Goal: Task Accomplishment & Management: Manage account settings

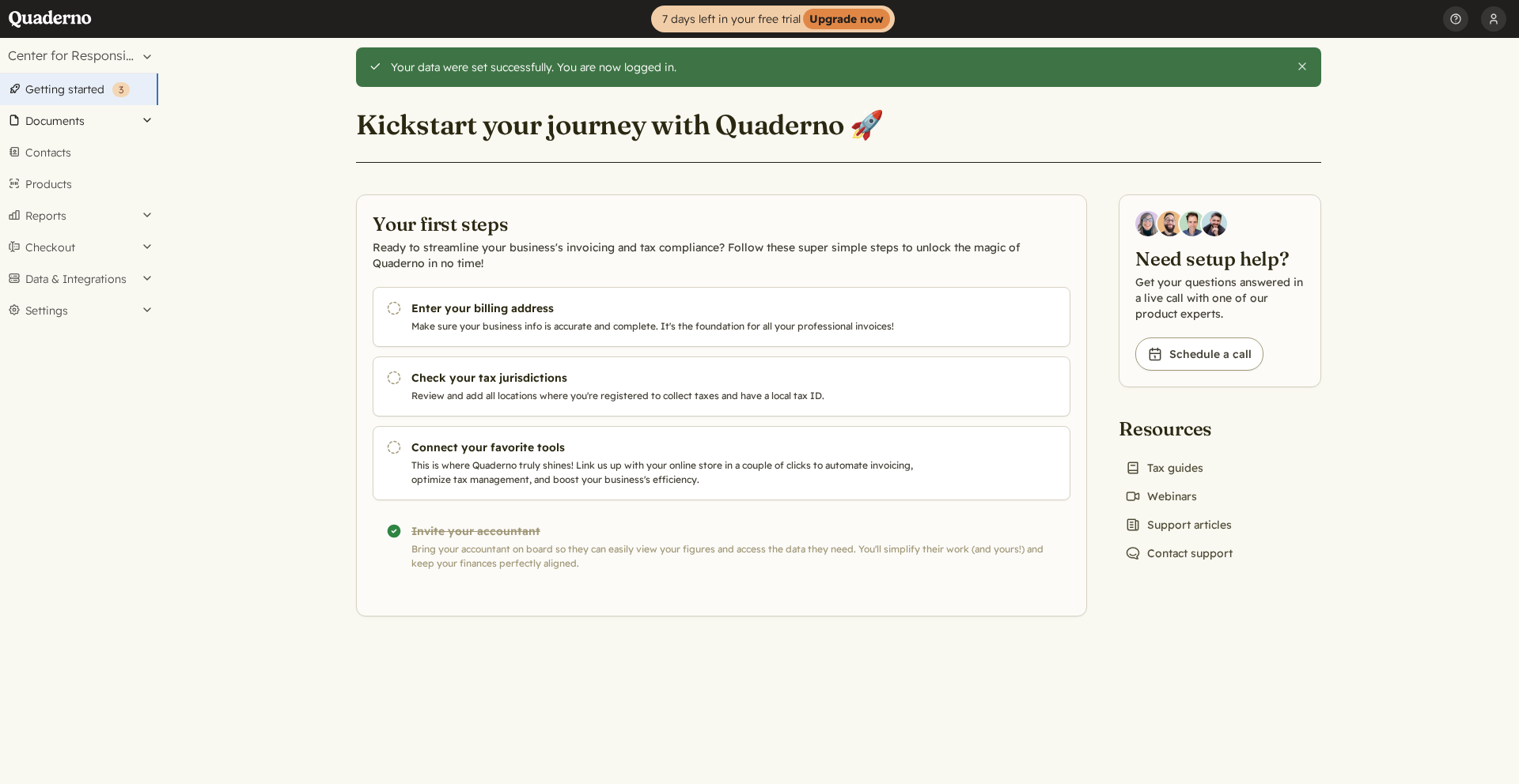
click at [77, 117] on button "Documents" at bounding box center [79, 121] width 158 height 31
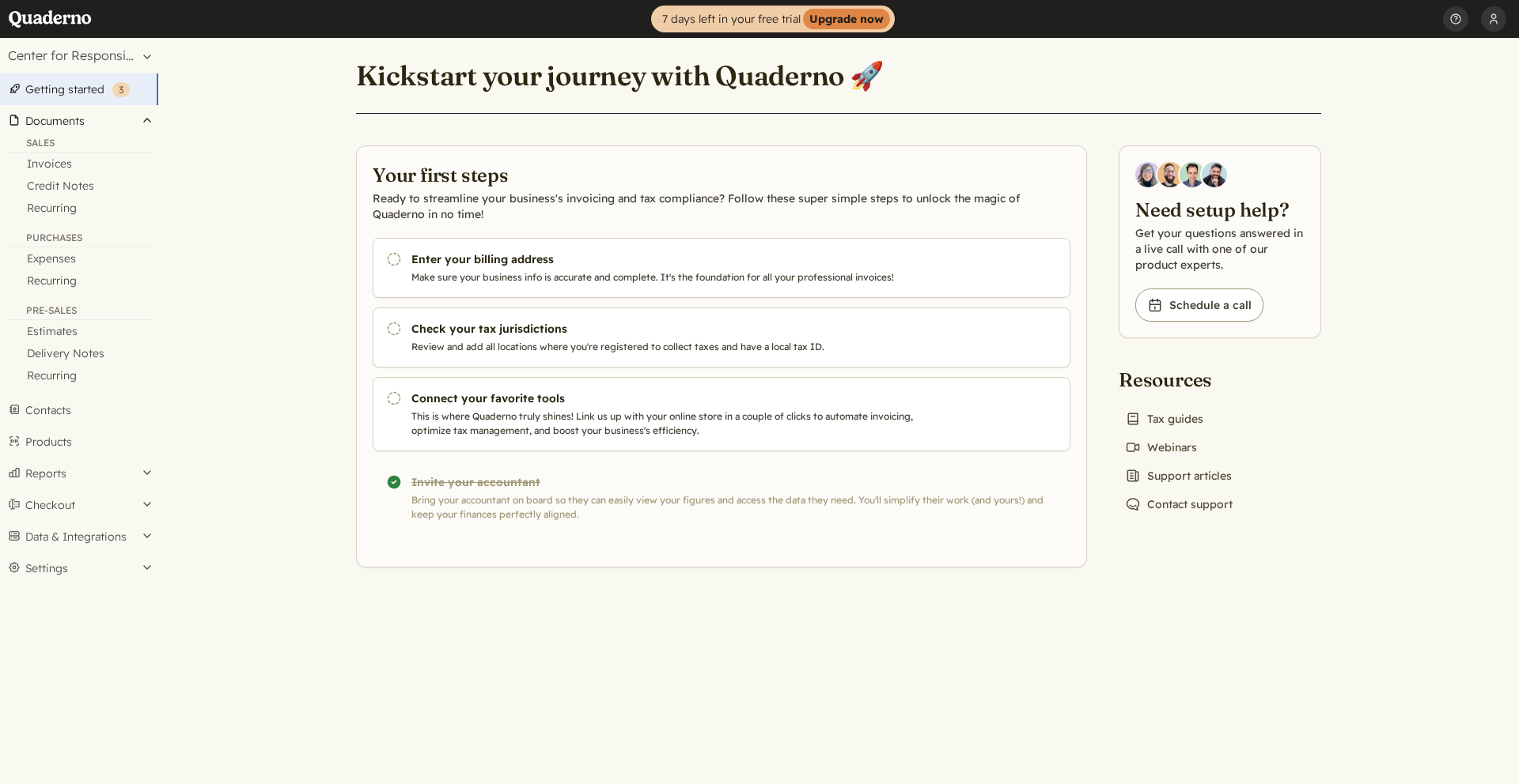
click at [77, 117] on button "Documents" at bounding box center [79, 121] width 158 height 31
click at [1497, 27] on button "[PERSON_NAME]" at bounding box center [1493, 18] width 26 height 38
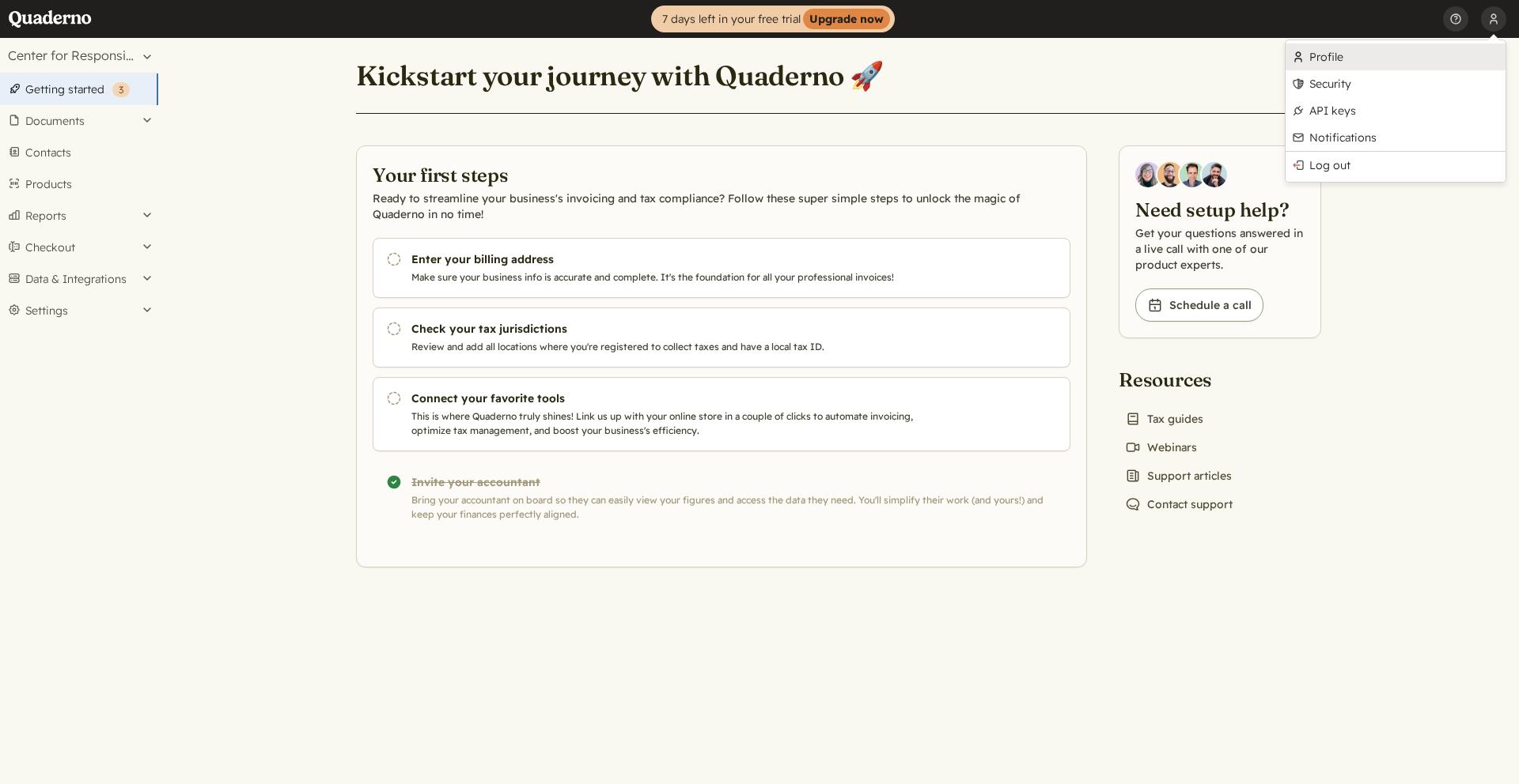
click at [1372, 62] on link "Profile" at bounding box center [1395, 56] width 219 height 27
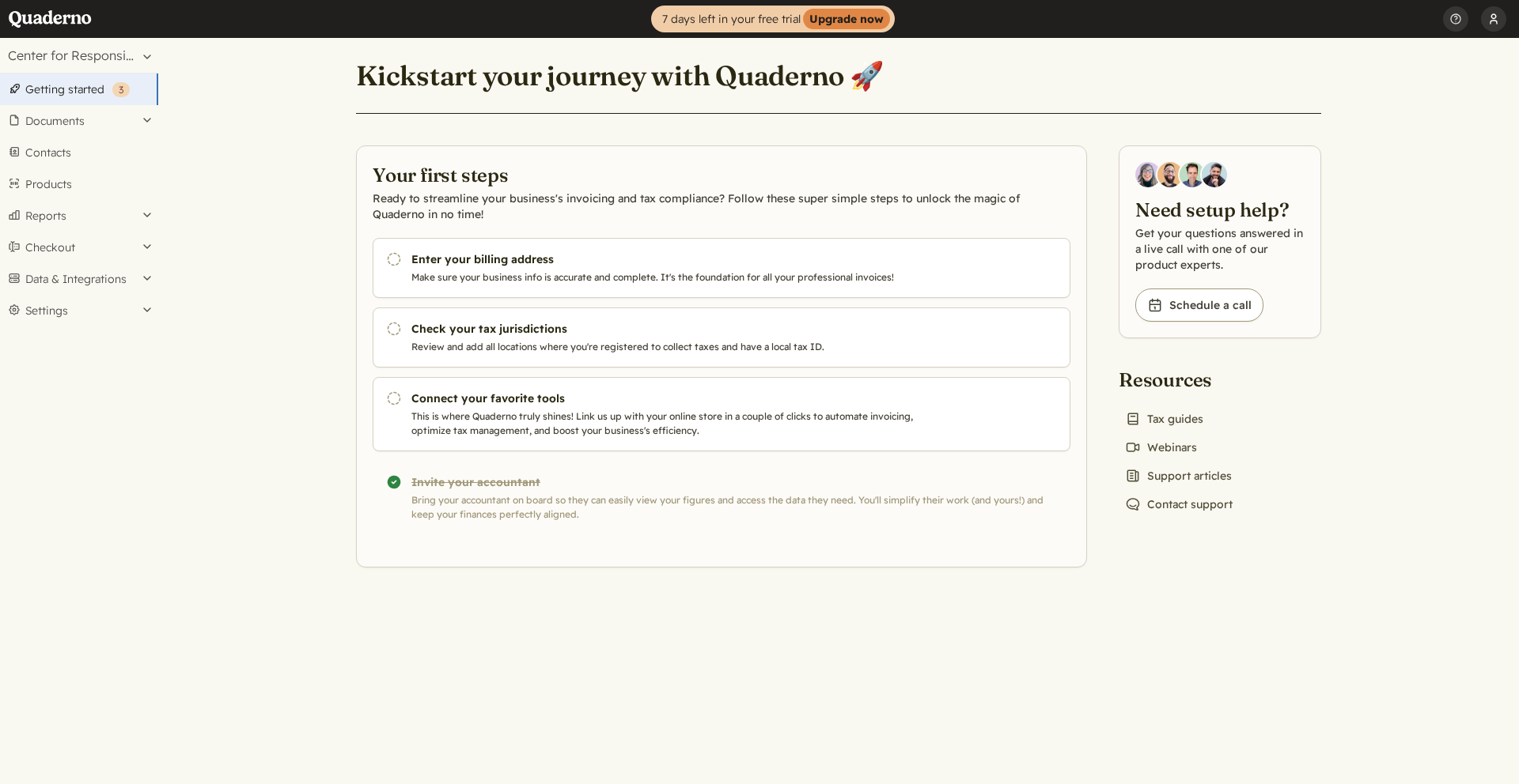
click at [1496, 26] on button "[PERSON_NAME]" at bounding box center [1493, 18] width 26 height 38
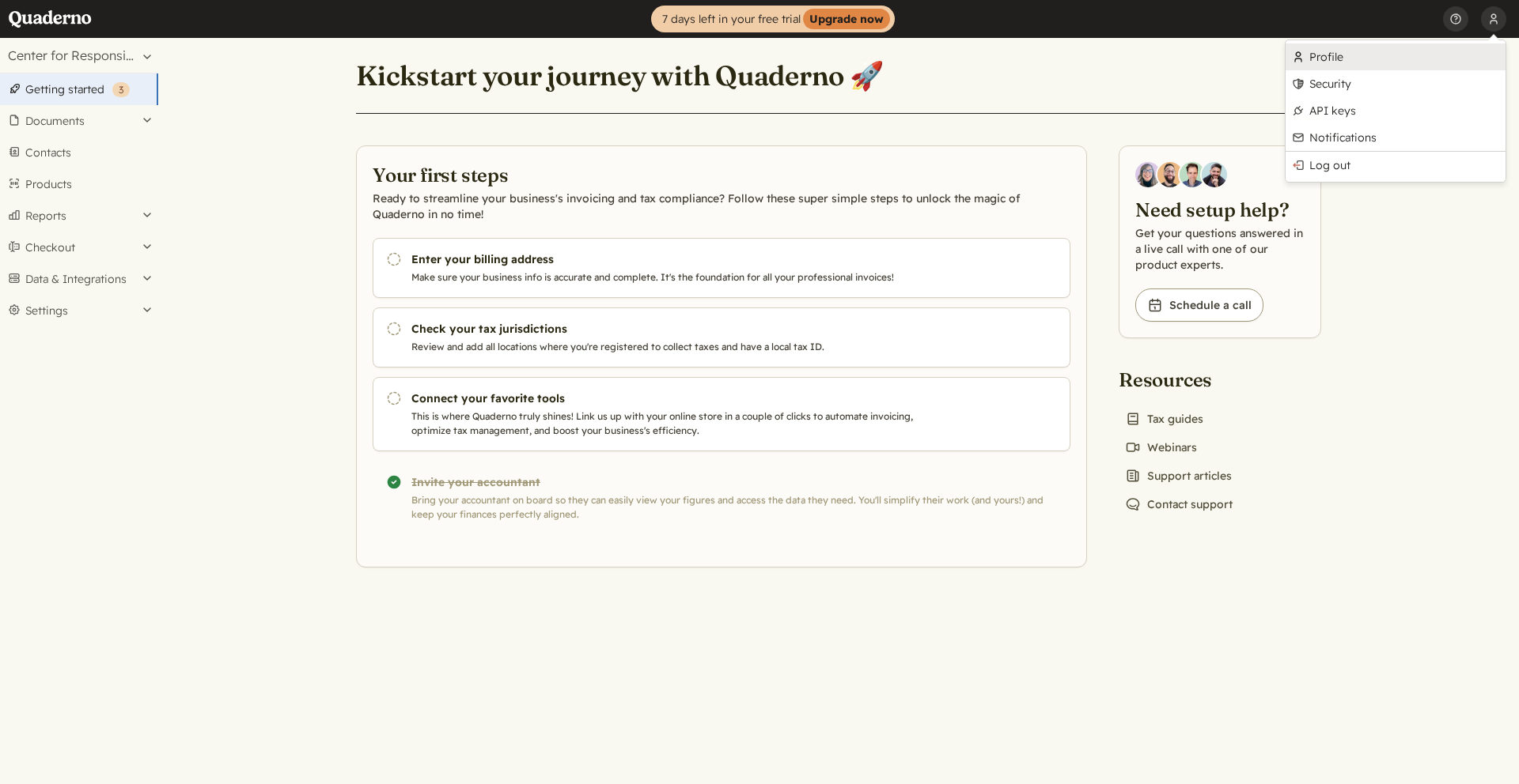
click at [1345, 64] on link "Profile" at bounding box center [1395, 56] width 219 height 27
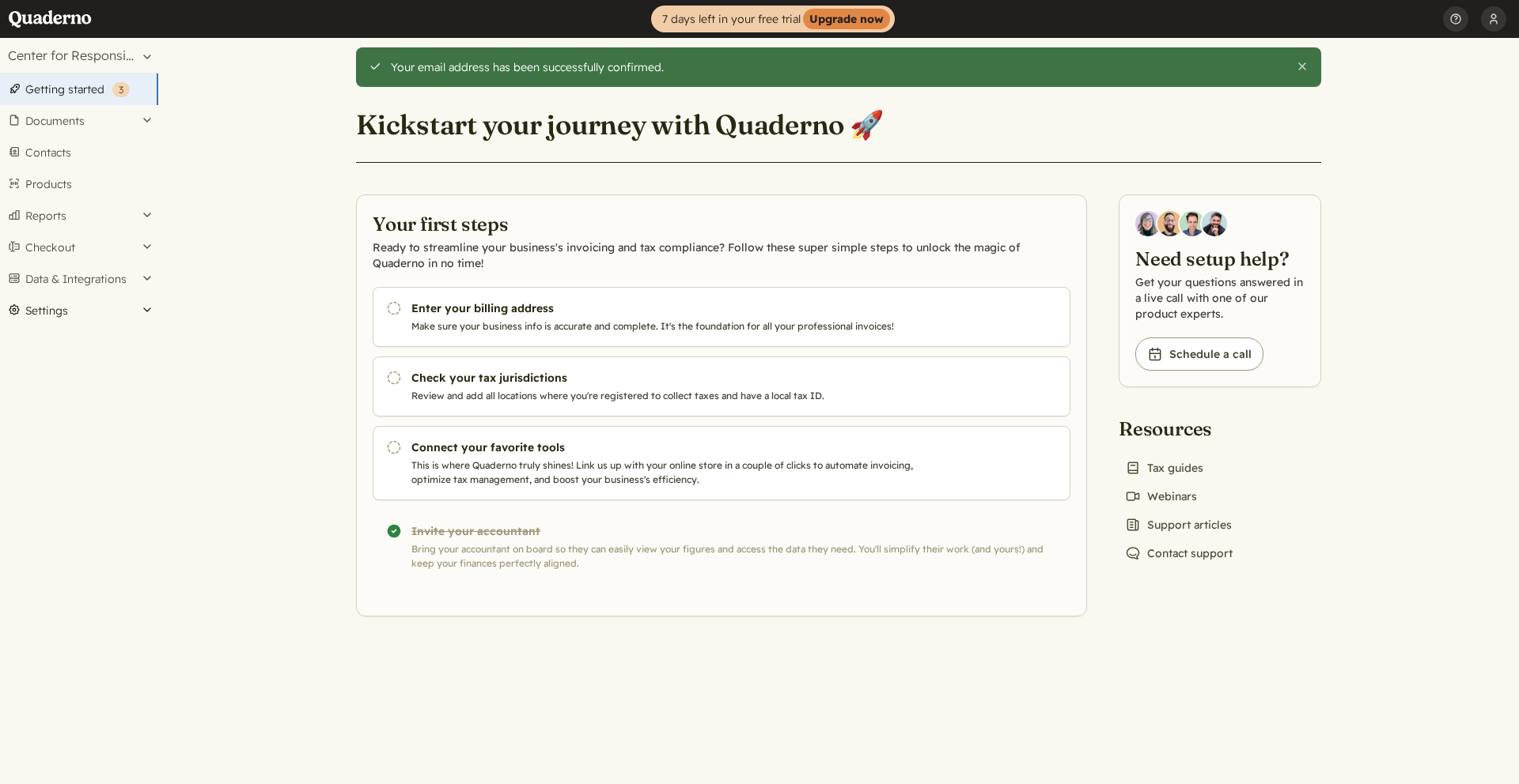
click at [51, 305] on button "Settings" at bounding box center [79, 310] width 158 height 31
click at [50, 585] on link "Users" at bounding box center [79, 588] width 158 height 22
